Goal: Task Accomplishment & Management: Manage account settings

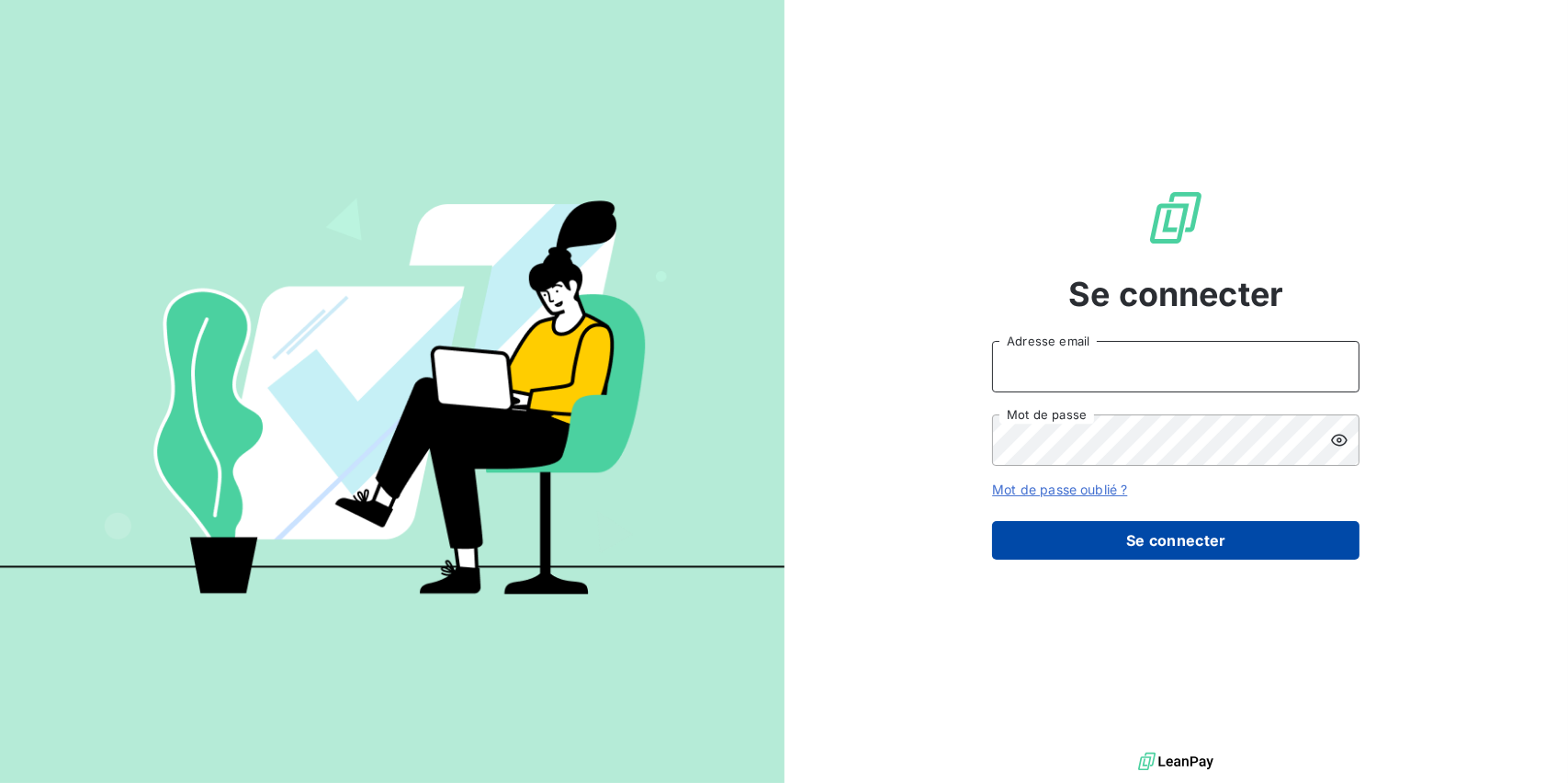
type input "[EMAIL_ADDRESS][DOMAIN_NAME]"
click at [1129, 523] on button "Se connecter" at bounding box center [1176, 540] width 368 height 39
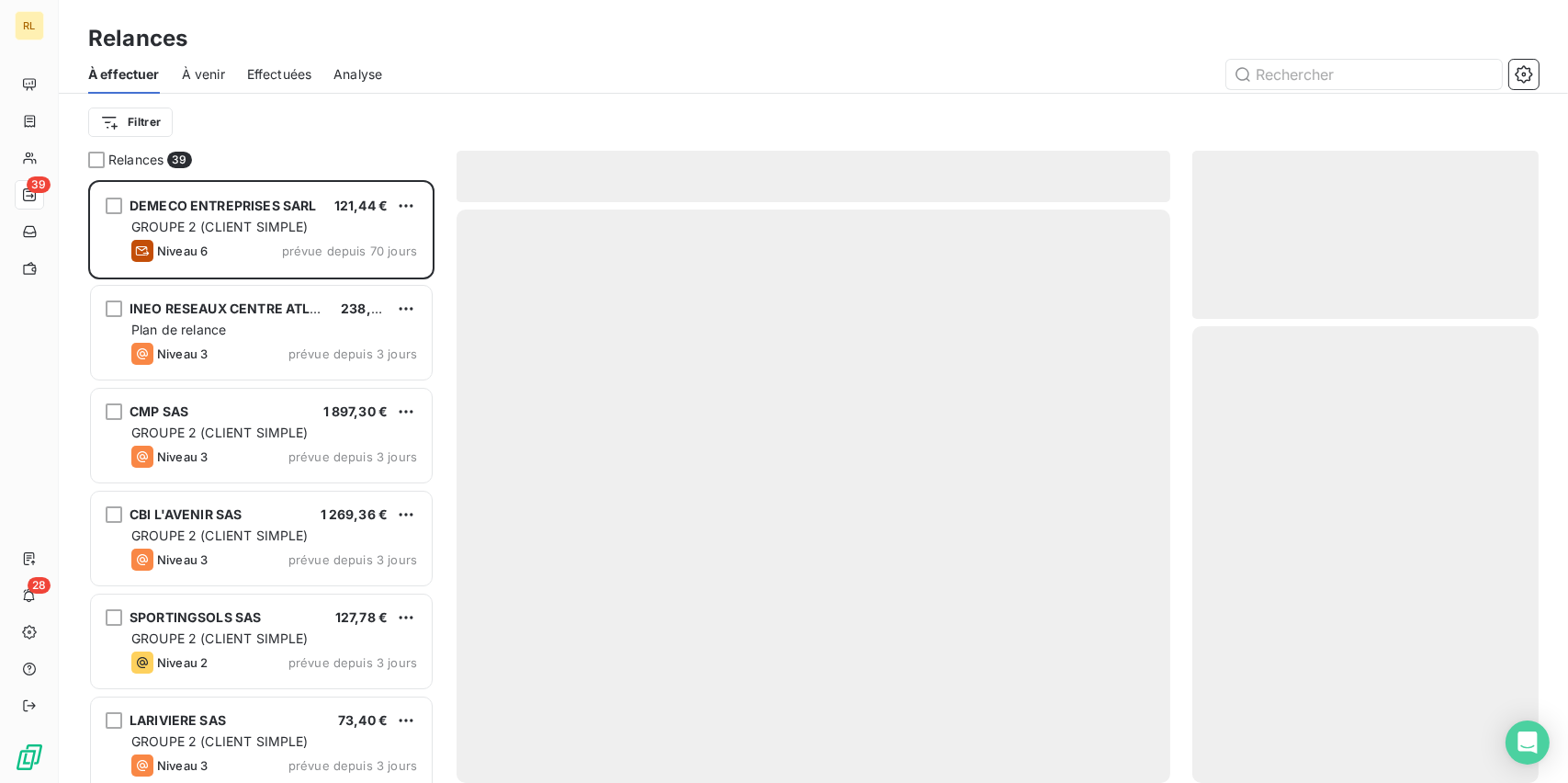
scroll to position [588, 331]
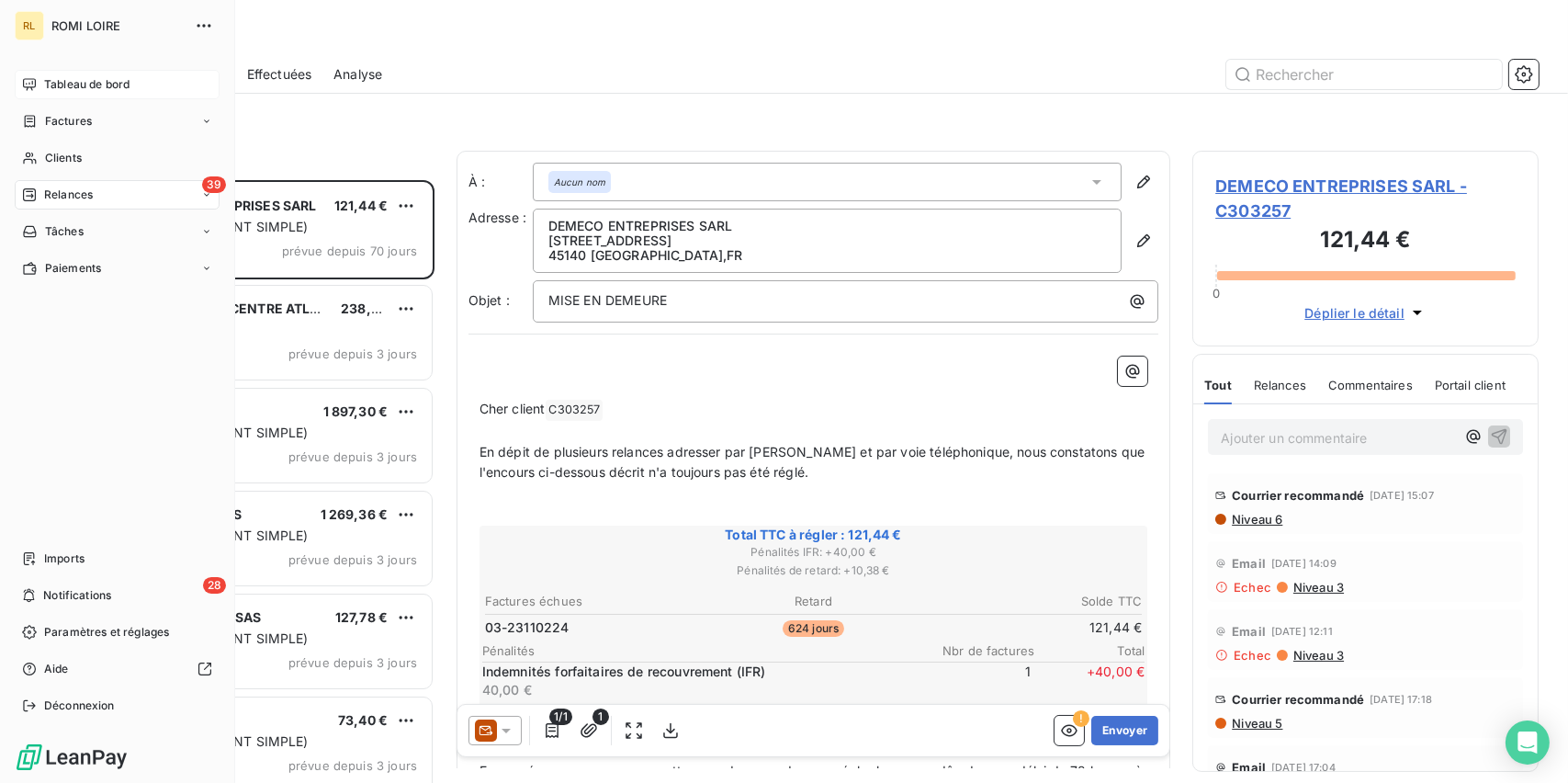
click at [77, 71] on div "Tableau de bord" at bounding box center [117, 85] width 205 height 30
